Goal: Task Accomplishment & Management: Manage account settings

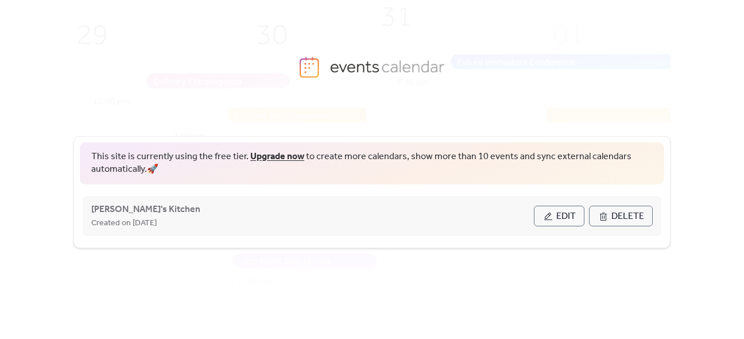
click at [580, 212] on button "Edit" at bounding box center [559, 216] width 51 height 21
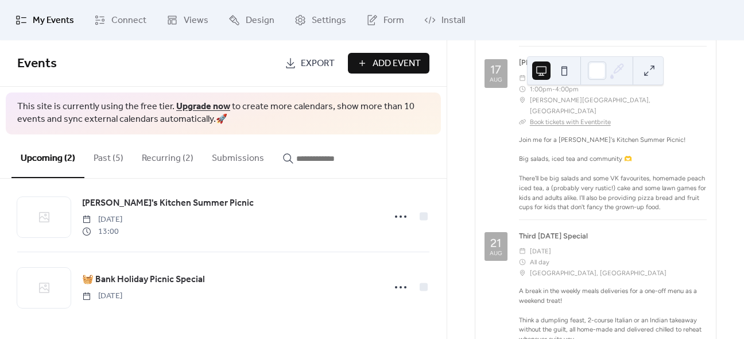
scroll to position [156, 0]
click at [155, 160] on button "Recurring (2)" at bounding box center [168, 155] width 70 height 42
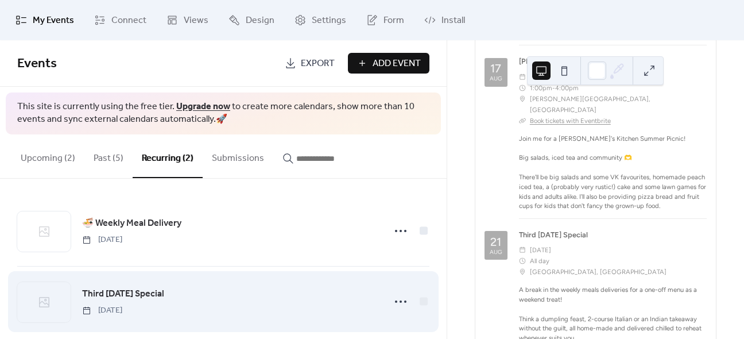
click at [154, 296] on span "Third [DATE] Special" at bounding box center [123, 294] width 82 height 14
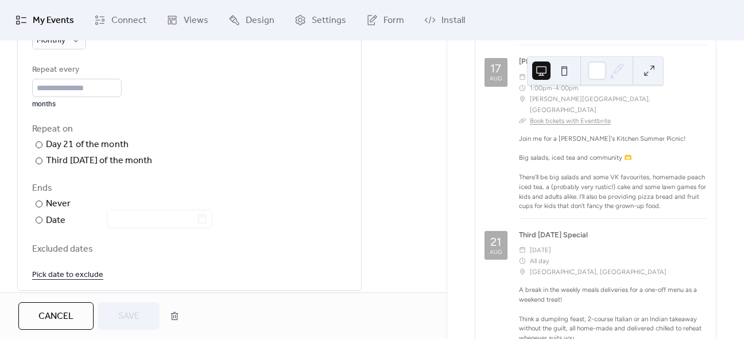
scroll to position [574, 0]
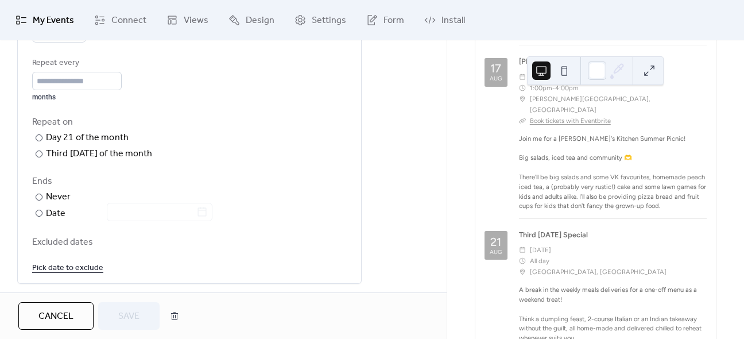
click at [82, 273] on link "Pick date to exclude" at bounding box center [67, 267] width 71 height 14
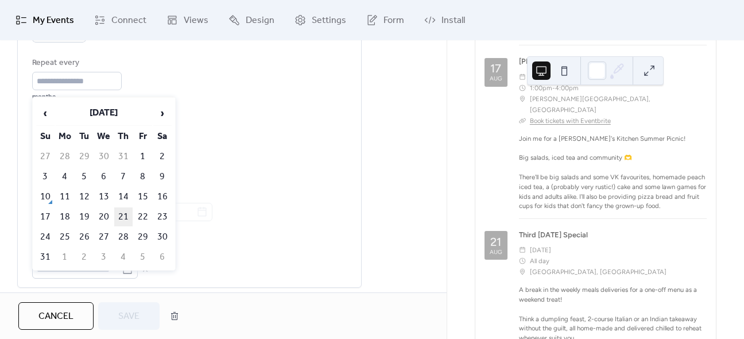
click at [125, 216] on td "21" at bounding box center [123, 216] width 18 height 19
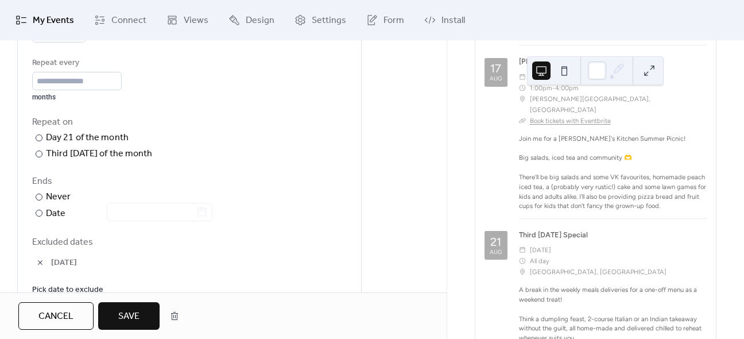
click at [136, 316] on span "Save" at bounding box center [128, 317] width 21 height 14
